Goal: Obtain resource: Obtain resource

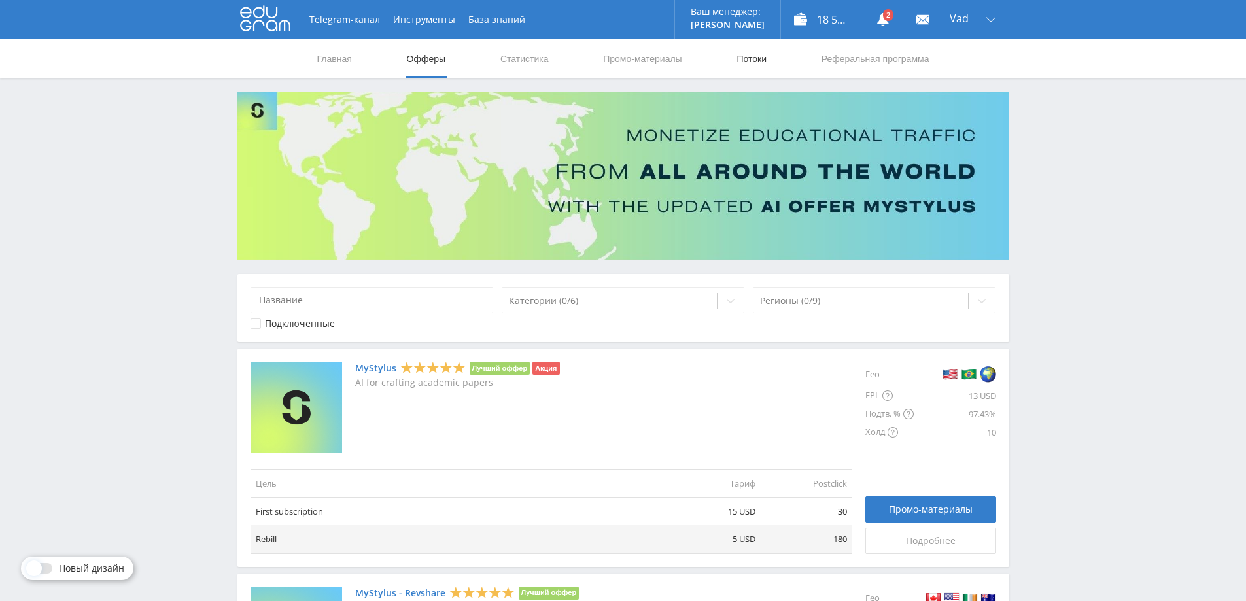
click at [752, 57] on link "Потоки" at bounding box center [751, 58] width 33 height 39
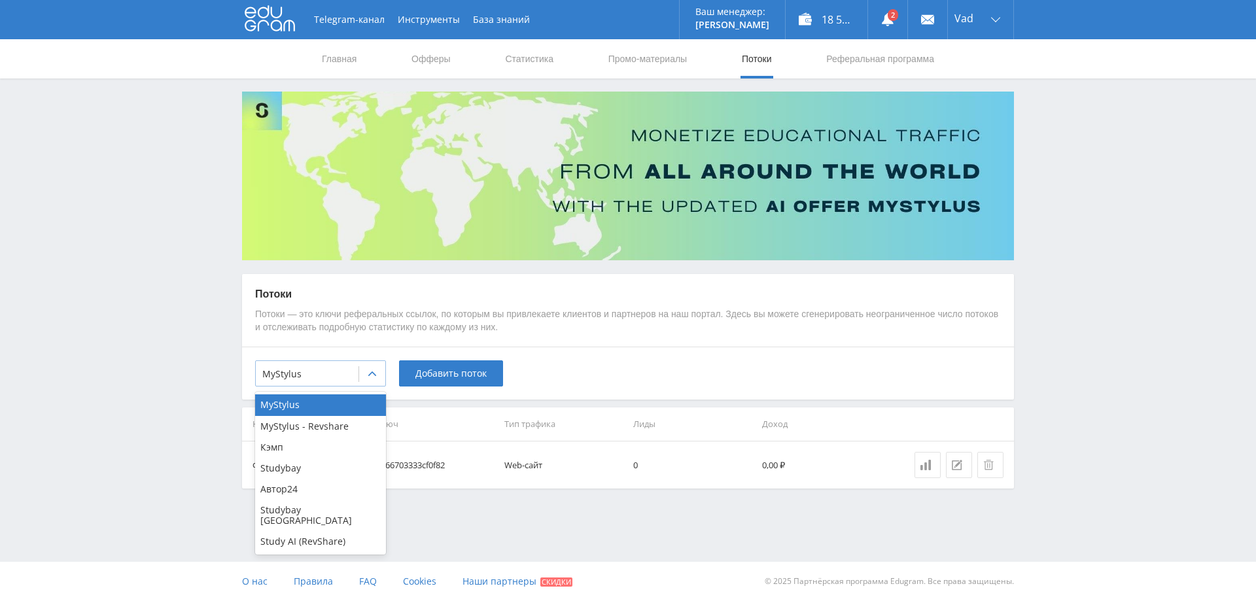
click at [372, 370] on icon at bounding box center [372, 374] width 10 height 10
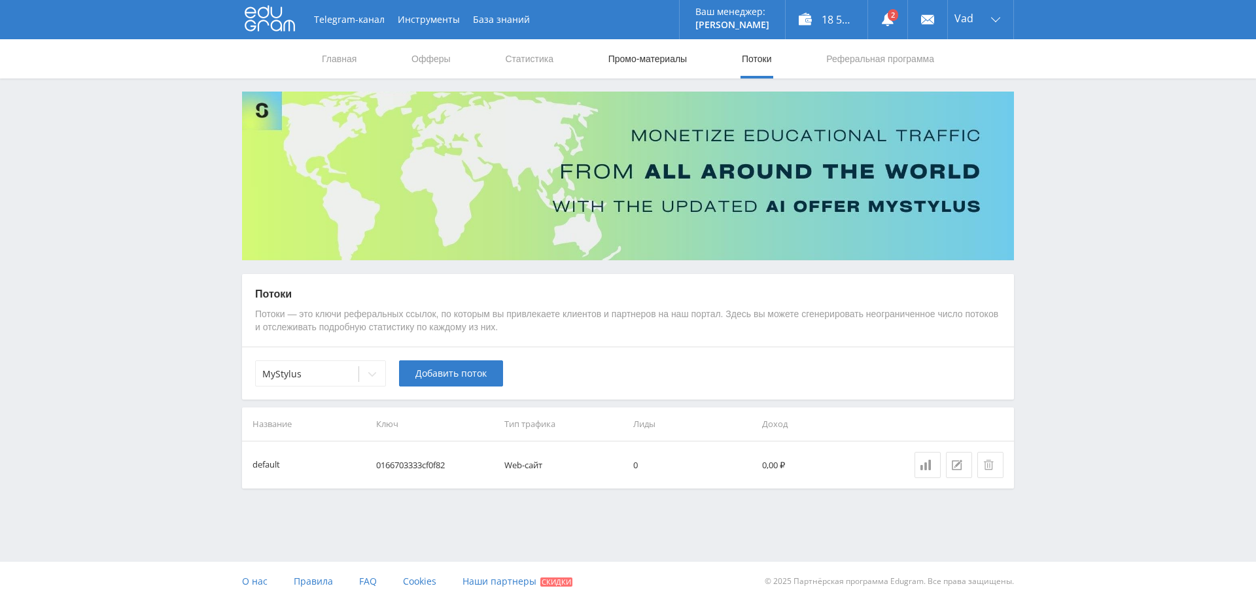
click at [651, 61] on link "Промо-материалы" at bounding box center [647, 58] width 81 height 39
select select "376"
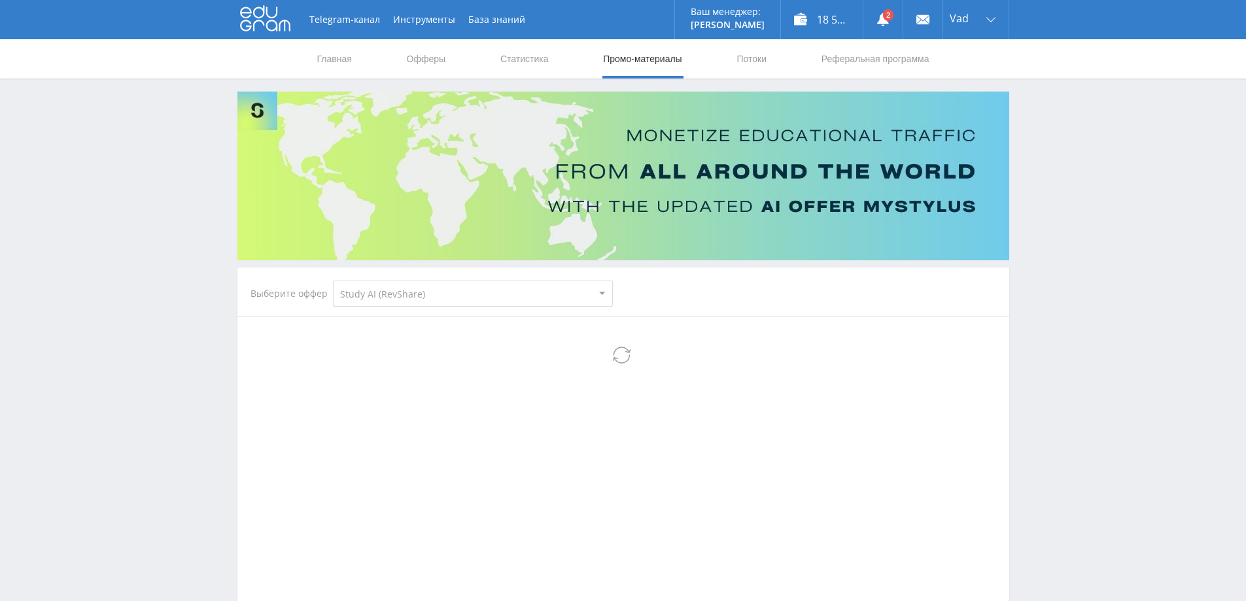
select select "376"
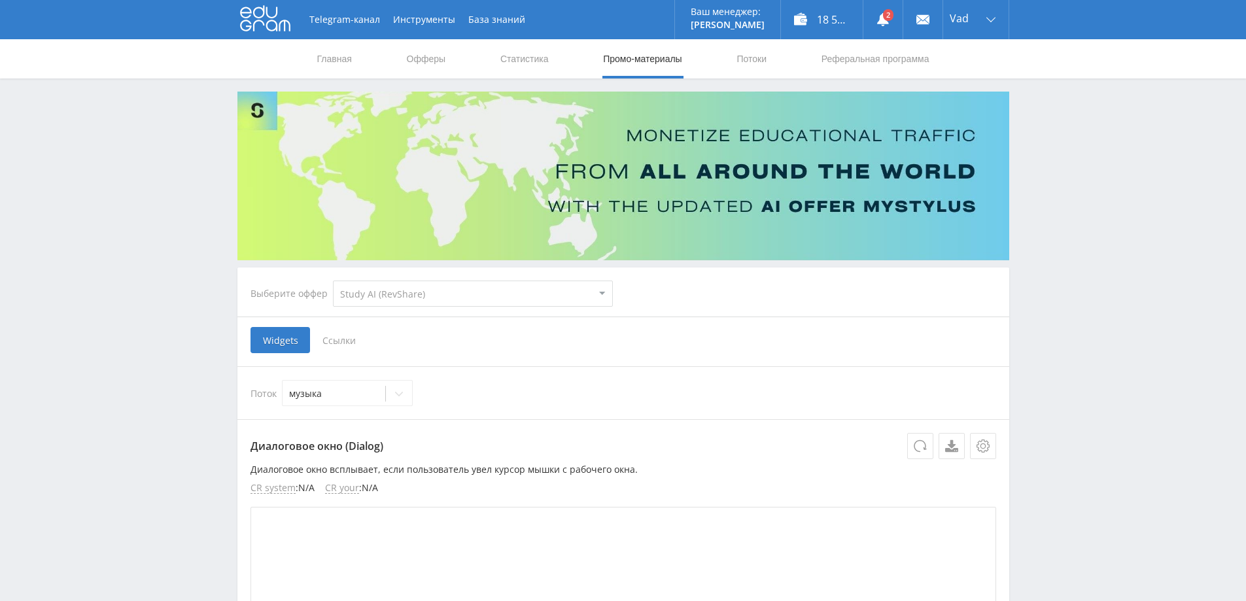
click at [506, 294] on select "MyStylus MyStylus - Revshare Кэмп Studybay Автор24 Studybay [GEOGRAPHIC_DATA] S…" at bounding box center [473, 294] width 280 height 26
click at [333, 281] on select "MyStylus MyStylus - Revshare Кэмп Studybay Автор24 Studybay [GEOGRAPHIC_DATA] S…" at bounding box center [473, 294] width 280 height 26
click at [346, 341] on span "Ссылки" at bounding box center [339, 340] width 58 height 26
click at [0, 0] on input "Ссылки" at bounding box center [0, 0] width 0 height 0
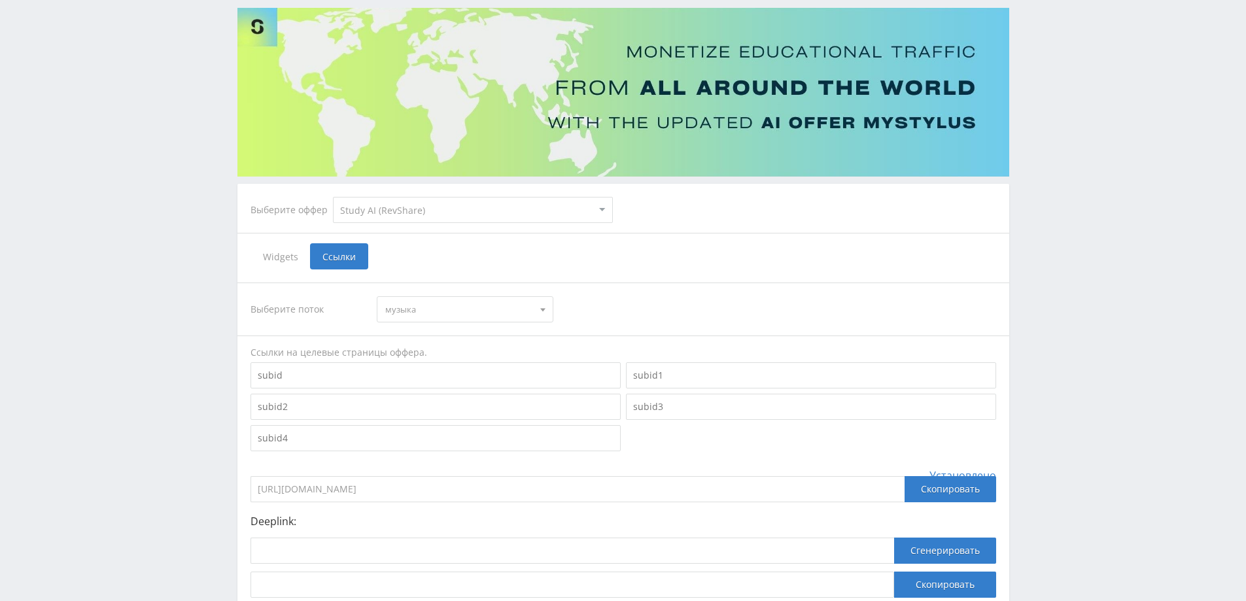
scroll to position [185, 0]
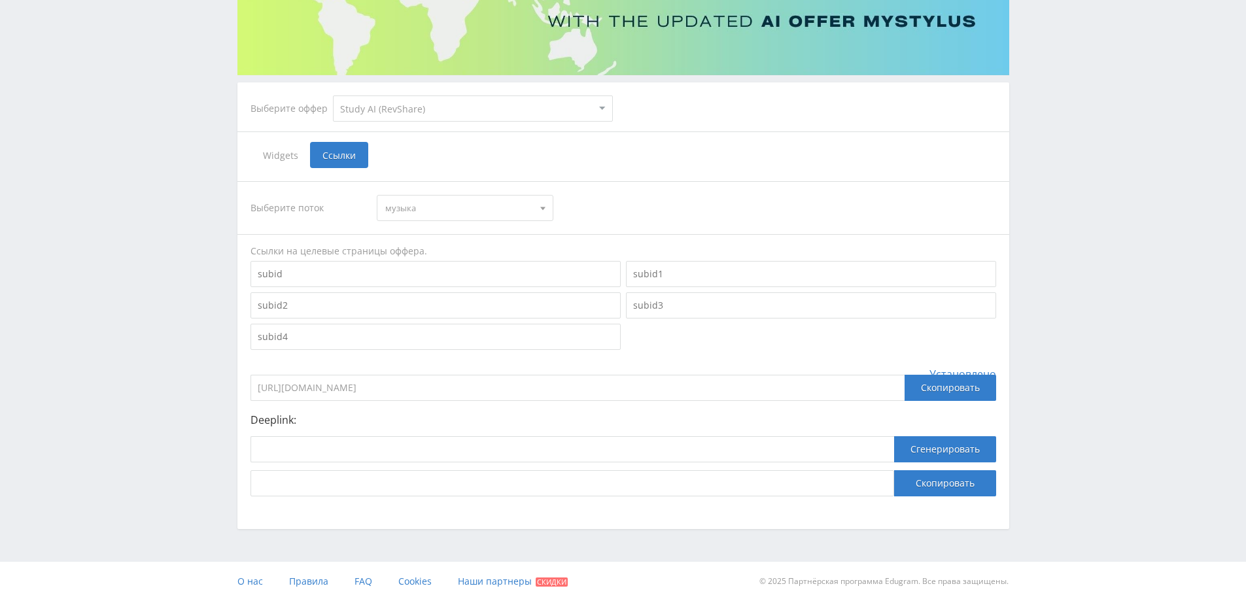
click at [474, 202] on span "музыка" at bounding box center [459, 208] width 148 height 25
click at [419, 270] on button "default" at bounding box center [464, 269] width 175 height 18
click at [373, 443] on input at bounding box center [573, 449] width 644 height 26
paste input "[URL]"
type input "[URL]"
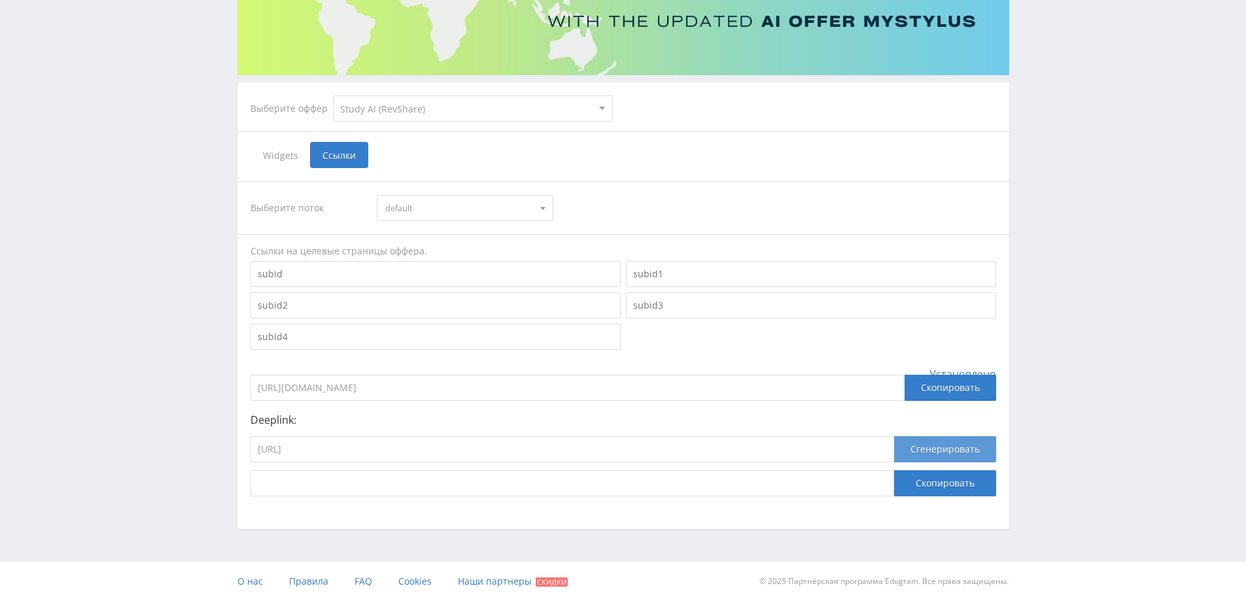
click at [939, 451] on button "Сгенерировать" at bounding box center [945, 449] width 102 height 26
click at [934, 477] on button "Скопировать" at bounding box center [945, 483] width 102 height 26
